Goal: Task Accomplishment & Management: Manage account settings

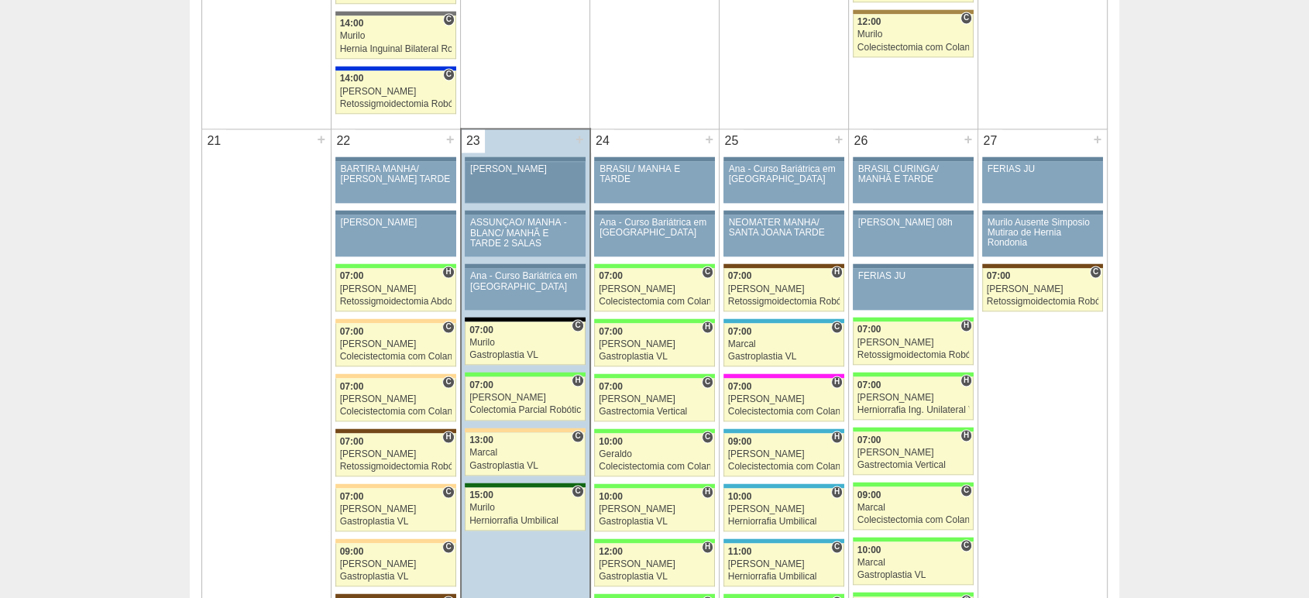
scroll to position [2238, 0]
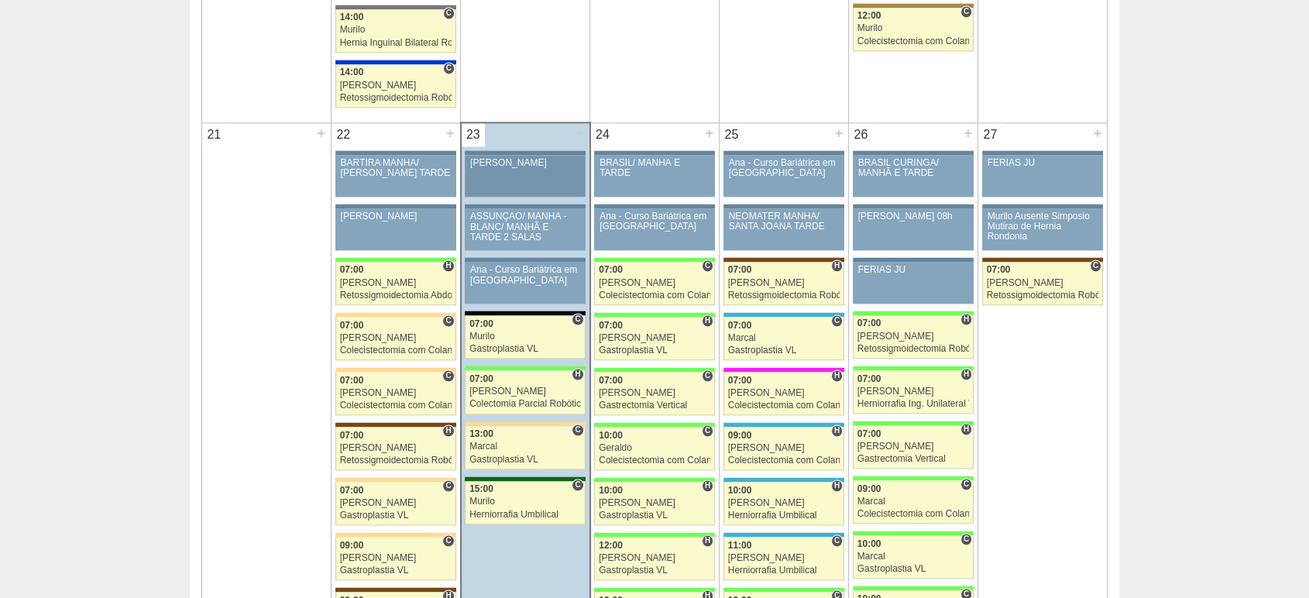
click at [519, 158] on div "Geraldo de férias" at bounding box center [525, 163] width 110 height 10
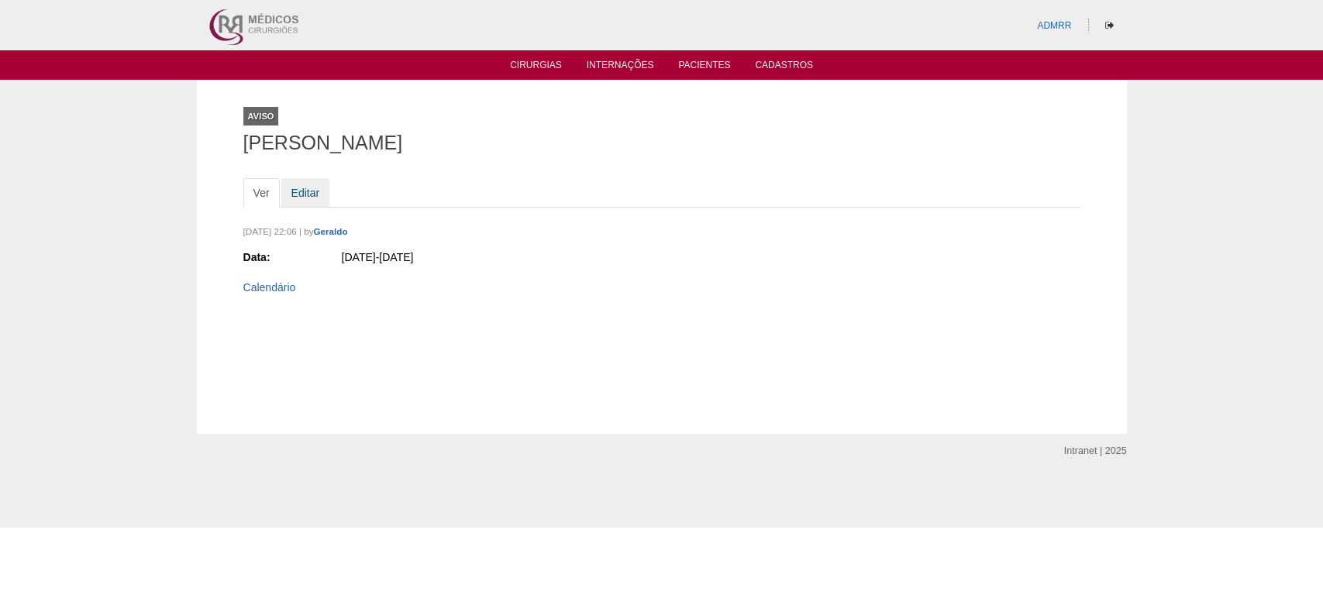
click at [304, 193] on link "Editar" at bounding box center [305, 192] width 49 height 29
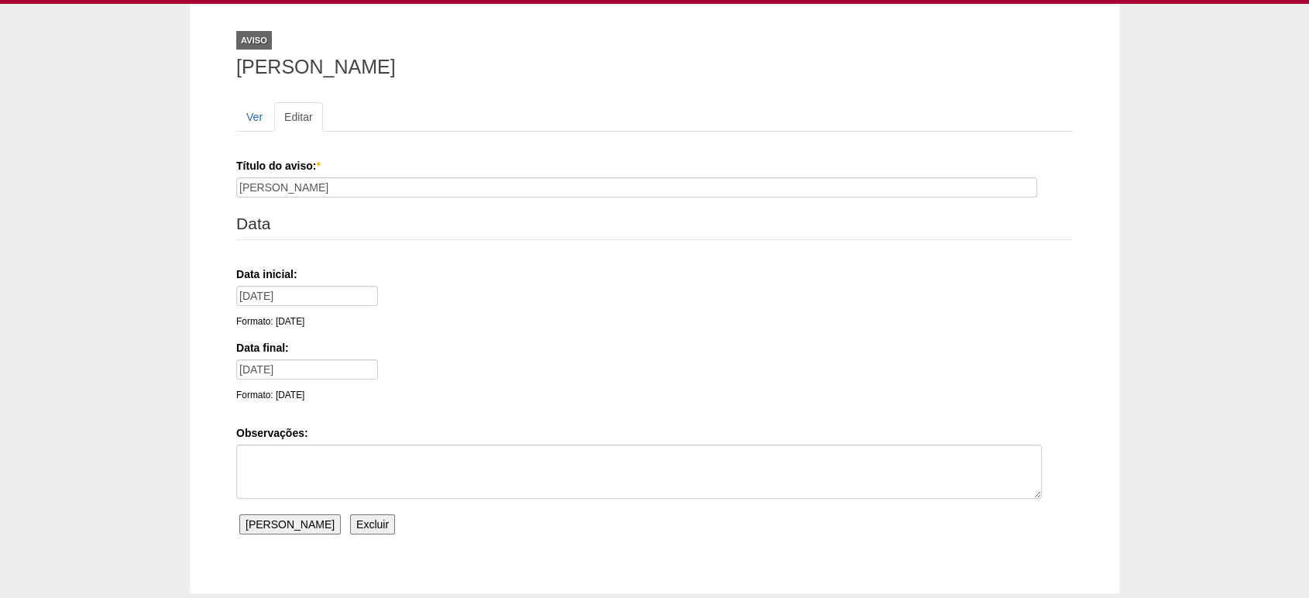
scroll to position [162, 0]
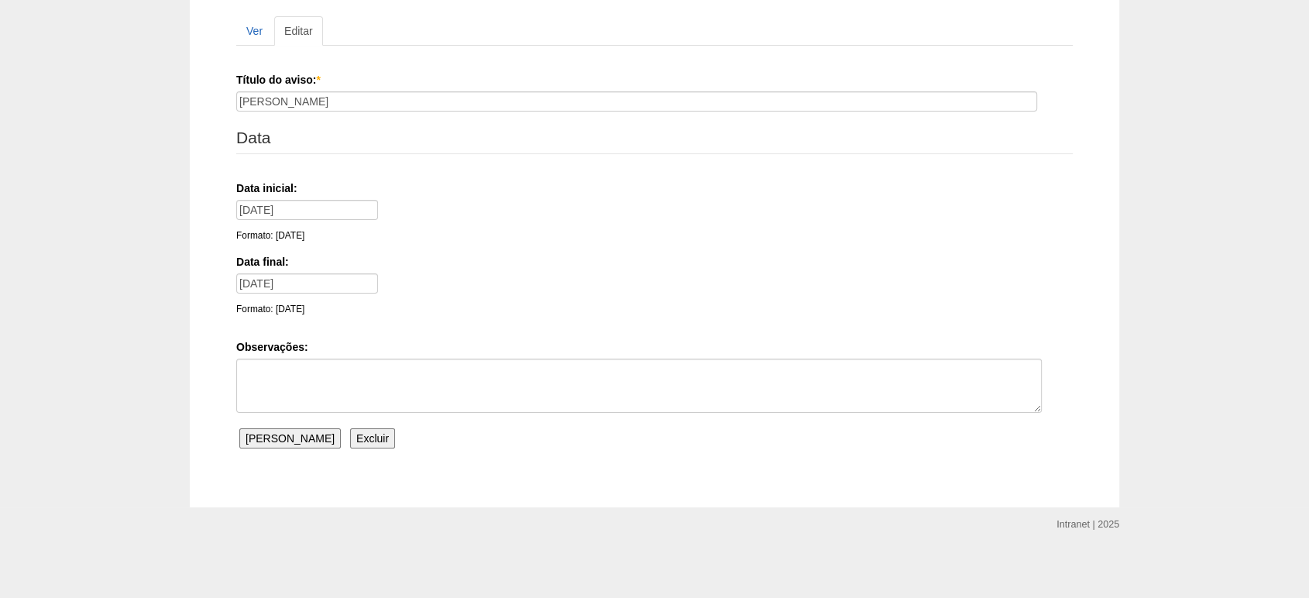
click at [350, 430] on input "Excluir" at bounding box center [372, 438] width 45 height 20
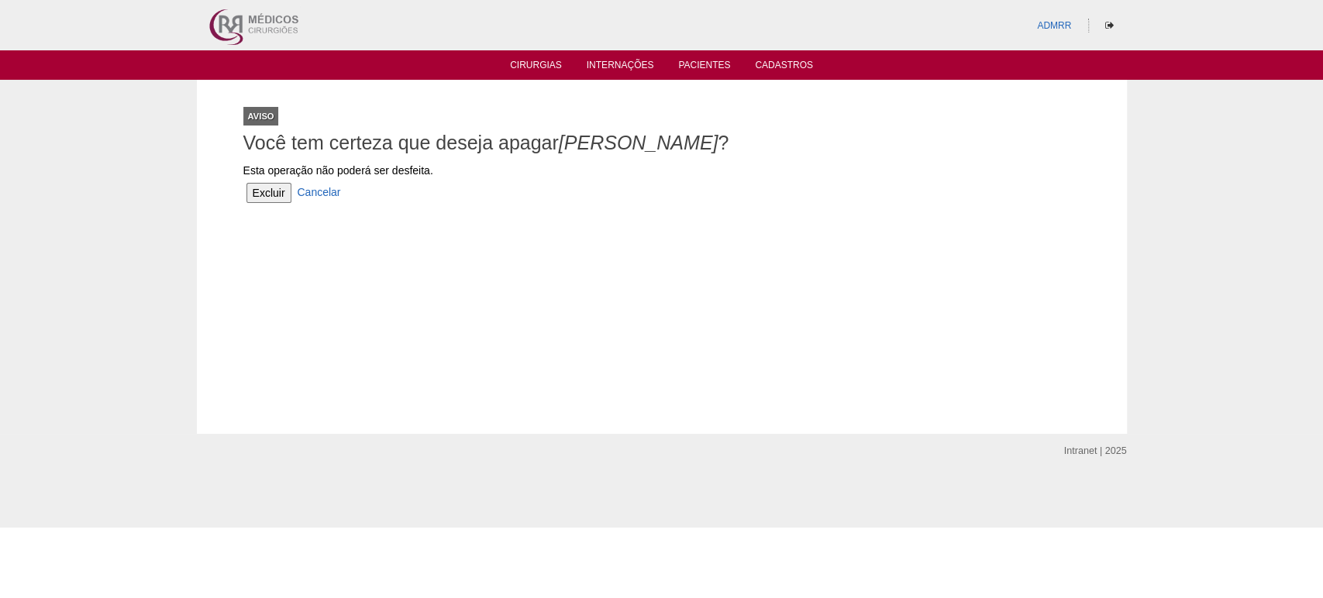
click at [274, 191] on input "Excluir" at bounding box center [268, 193] width 45 height 20
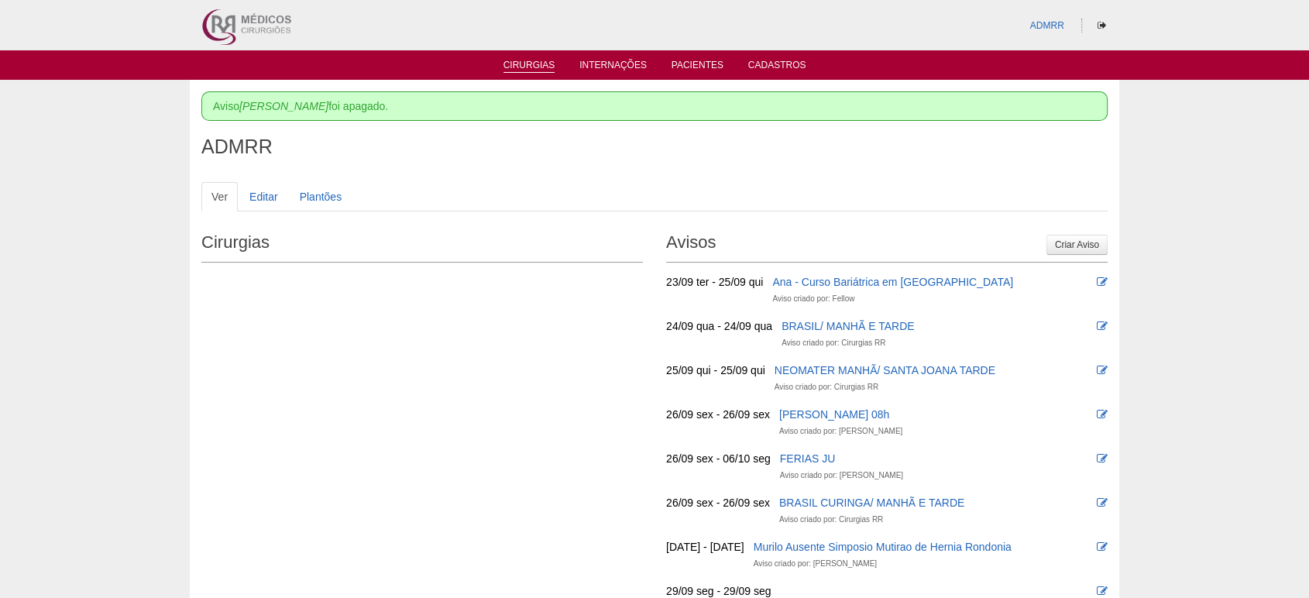
click at [525, 64] on link "Cirurgias" at bounding box center [530, 66] width 52 height 13
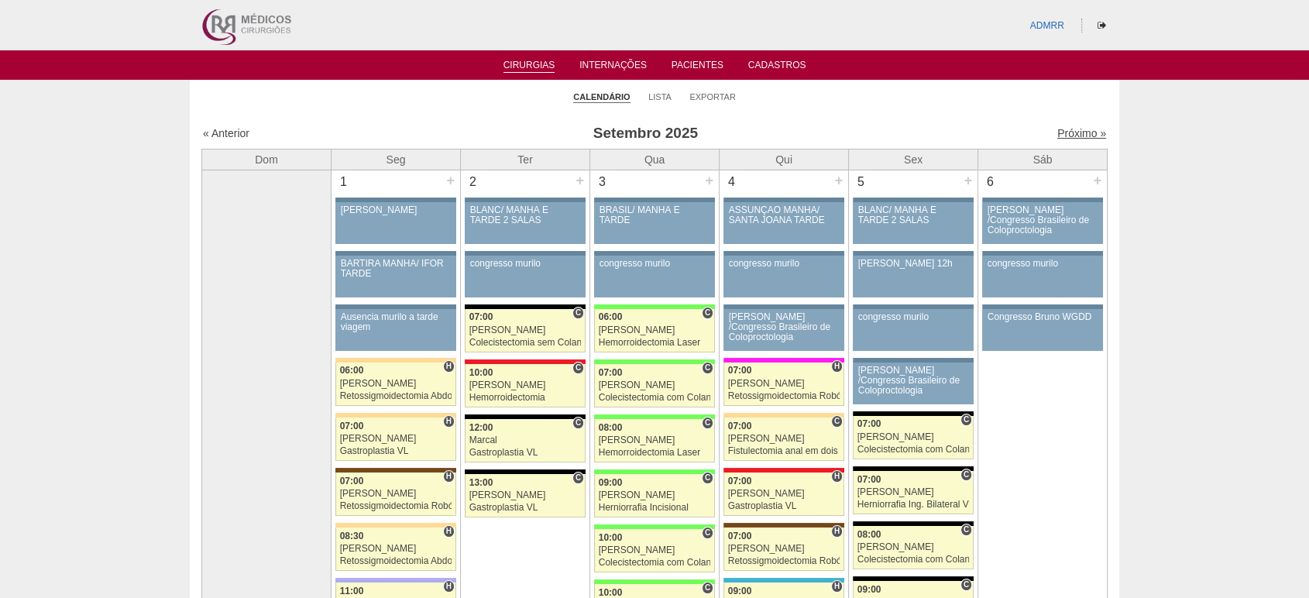
click at [1061, 133] on link "Próximo »" at bounding box center [1082, 133] width 49 height 12
